Goal: Task Accomplishment & Management: Manage account settings

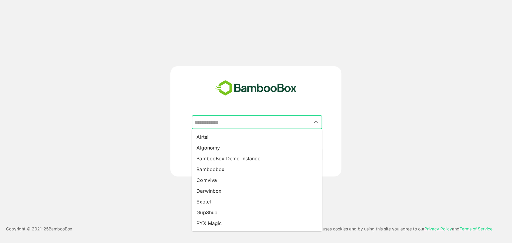
click at [230, 127] on input "text" at bounding box center [257, 122] width 128 height 11
click at [228, 160] on li "BambooBox Demo Instance" at bounding box center [257, 158] width 130 height 11
type input "**********"
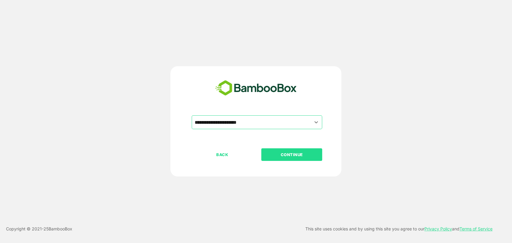
click at [287, 153] on p "CONTINUE" at bounding box center [292, 154] width 60 height 7
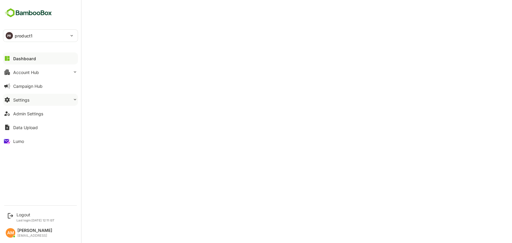
click at [36, 97] on button "Settings" at bounding box center [40, 100] width 75 height 12
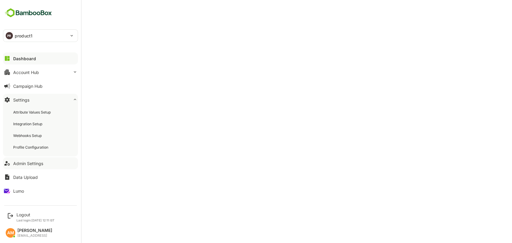
click at [28, 163] on div "Admin Settings" at bounding box center [28, 163] width 30 height 5
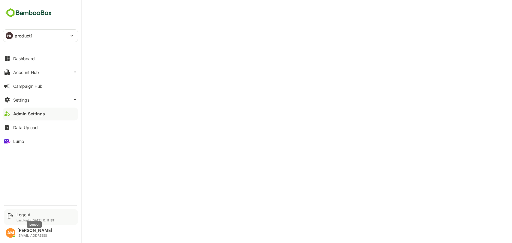
click at [25, 214] on div "Logout" at bounding box center [35, 214] width 38 height 5
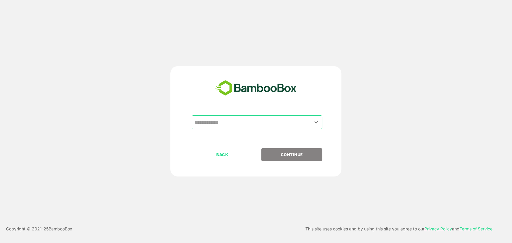
click at [215, 123] on input "text" at bounding box center [257, 122] width 128 height 11
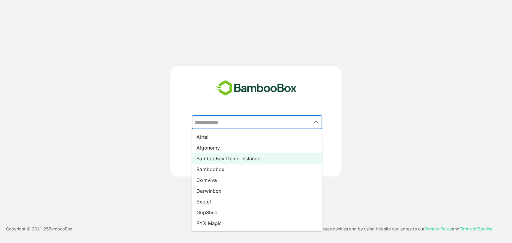
click at [228, 161] on li "BambooBox Demo Instance" at bounding box center [257, 158] width 130 height 11
type input "**********"
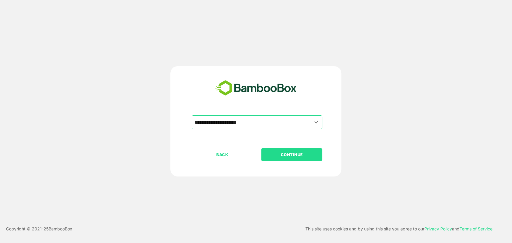
click at [277, 154] on p "CONTINUE" at bounding box center [292, 154] width 60 height 7
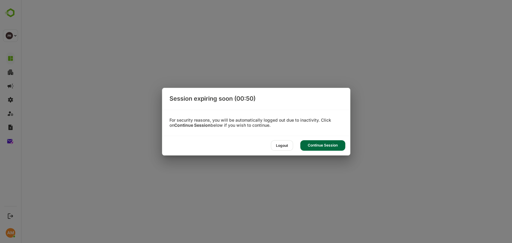
click at [332, 143] on div "Continue Session" at bounding box center [322, 145] width 45 height 10
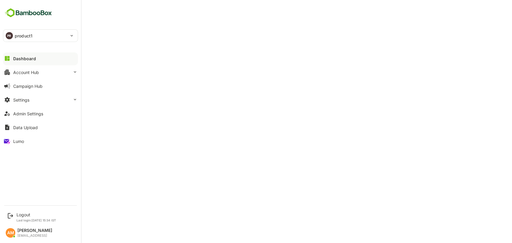
click at [31, 39] on div "PR product1" at bounding box center [36, 36] width 67 height 12
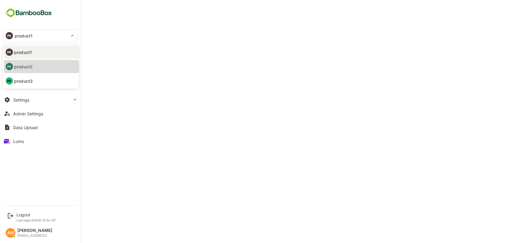
click at [33, 67] on li "PR product2" at bounding box center [41, 66] width 75 height 13
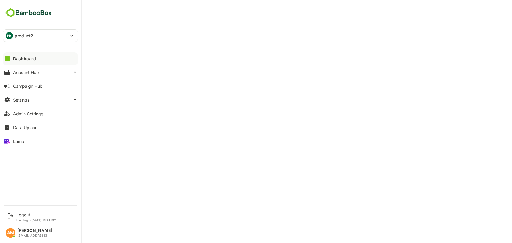
click at [15, 34] on p "product2" at bounding box center [24, 36] width 19 height 6
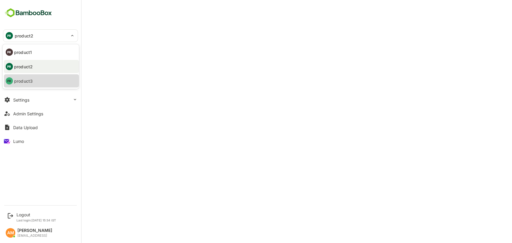
click at [26, 81] on p "product3" at bounding box center [23, 81] width 19 height 6
type input "********"
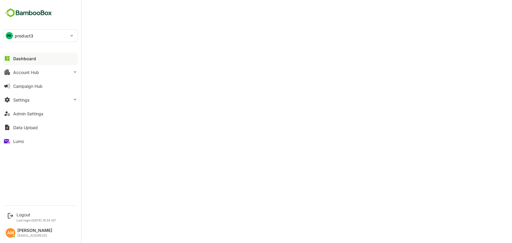
click at [43, 36] on div "PR product3" at bounding box center [36, 36] width 67 height 12
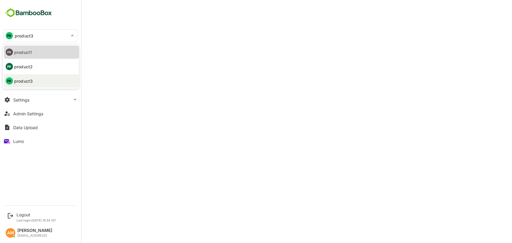
click at [37, 53] on li "PR product1" at bounding box center [41, 52] width 75 height 13
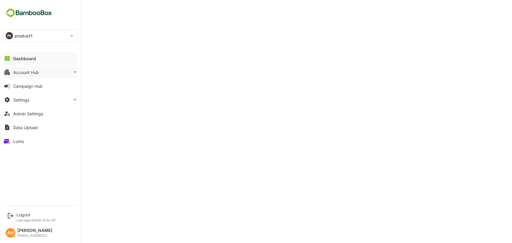
click at [38, 74] on div "Account Hub" at bounding box center [26, 72] width 26 height 5
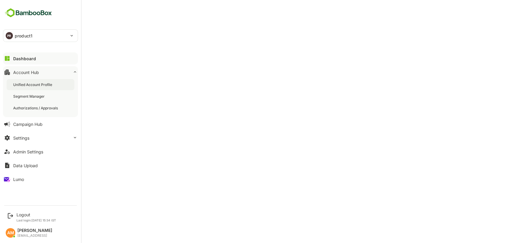
click at [40, 85] on div "Unified Account Profile" at bounding box center [33, 84] width 40 height 5
click at [26, 56] on div "Dashboard" at bounding box center [24, 58] width 22 height 5
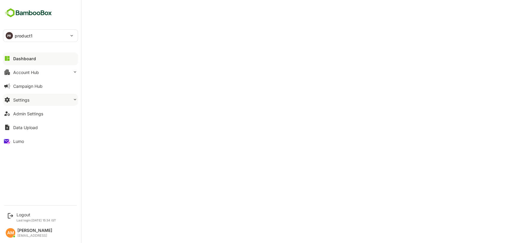
click at [38, 100] on button "Settings" at bounding box center [40, 100] width 75 height 12
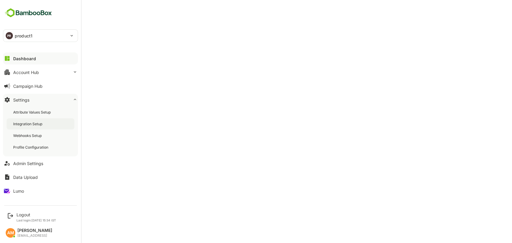
click at [43, 122] on div "Integration Setup" at bounding box center [28, 123] width 30 height 5
click at [34, 147] on div "Profile Configuration" at bounding box center [31, 147] width 36 height 5
click at [41, 112] on div "Attribute Values Setup" at bounding box center [32, 112] width 39 height 5
click at [31, 77] on button "Account Hub" at bounding box center [40, 72] width 75 height 12
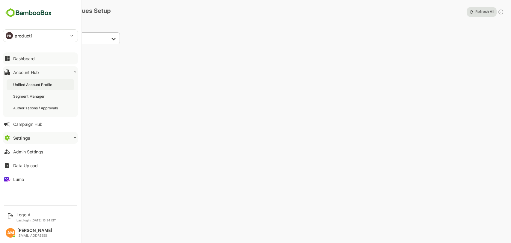
click at [34, 89] on div "Unified Account Profile" at bounding box center [41, 84] width 68 height 11
click at [38, 55] on button "Dashboard" at bounding box center [40, 58] width 75 height 12
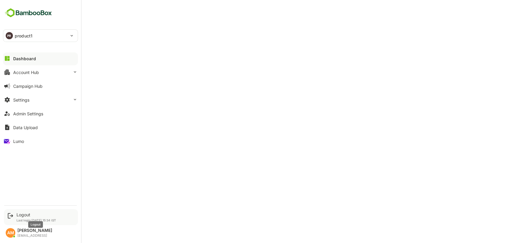
click at [22, 215] on div "Logout" at bounding box center [36, 214] width 40 height 5
